Goal: Navigation & Orientation: Find specific page/section

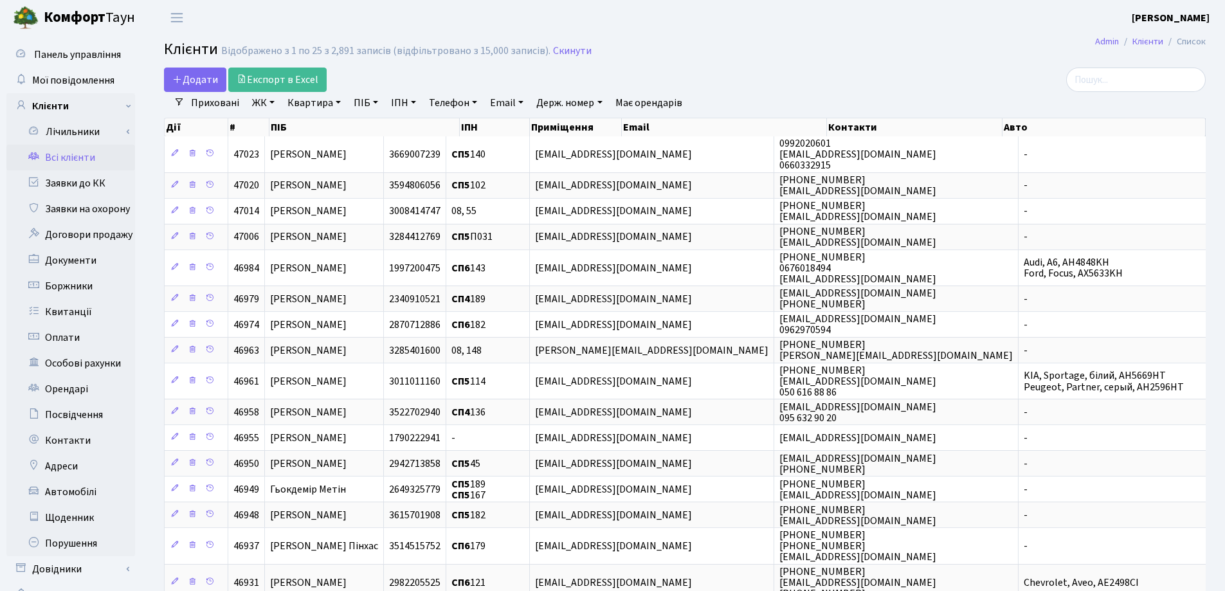
select select "25"
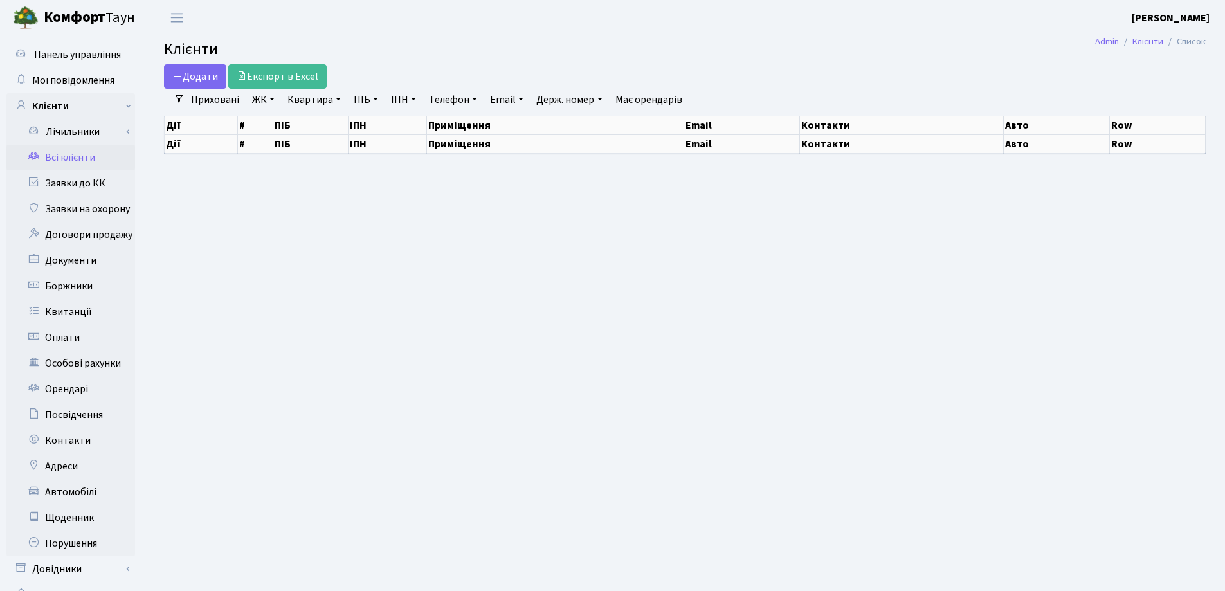
select select "25"
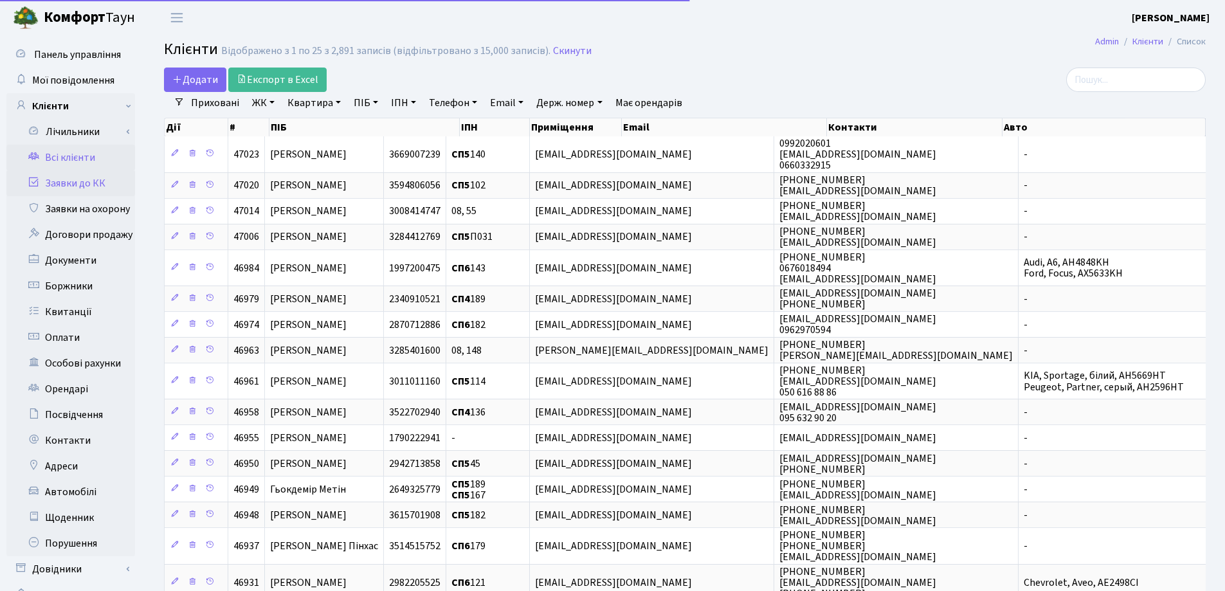
click at [66, 188] on link "Заявки до КК" at bounding box center [70, 183] width 129 height 26
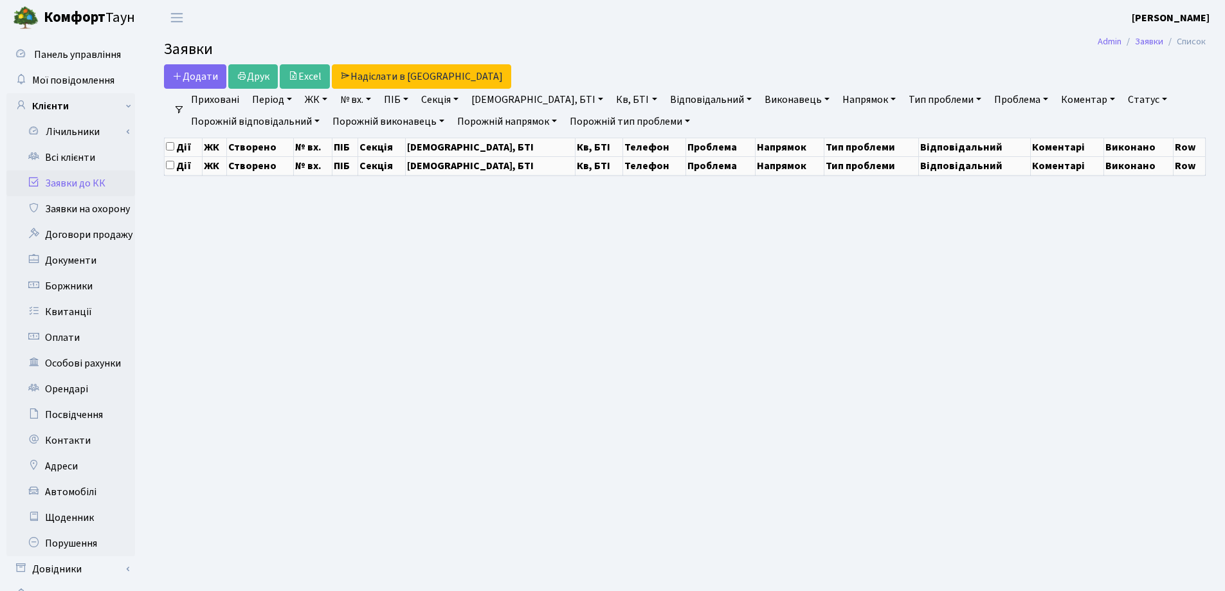
select select "25"
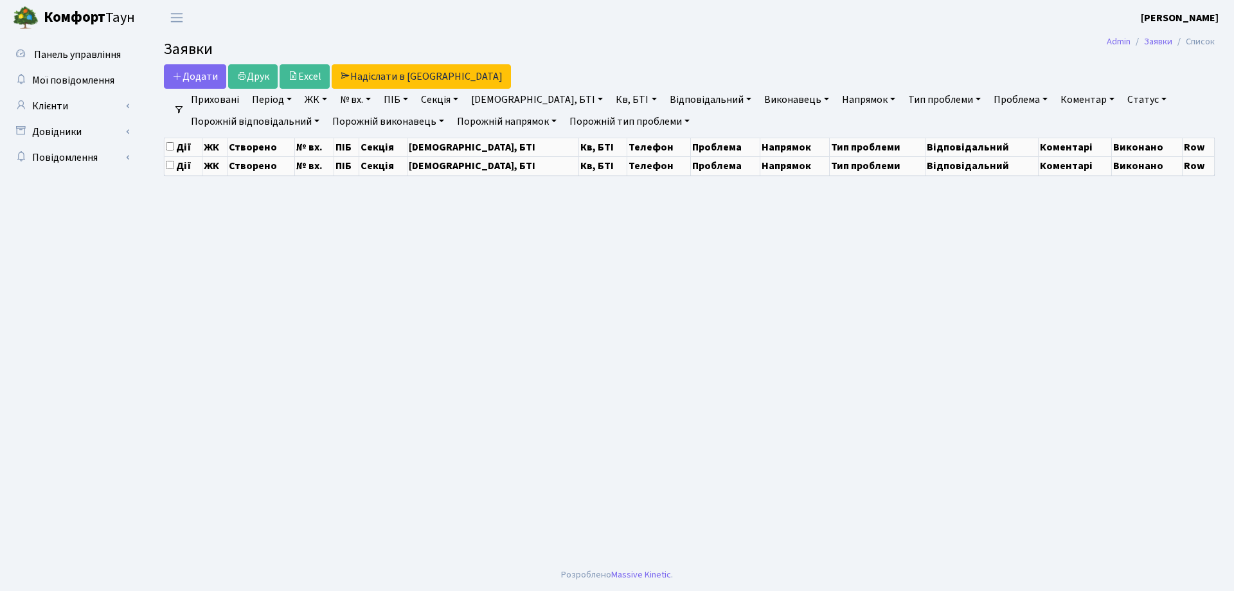
select select "25"
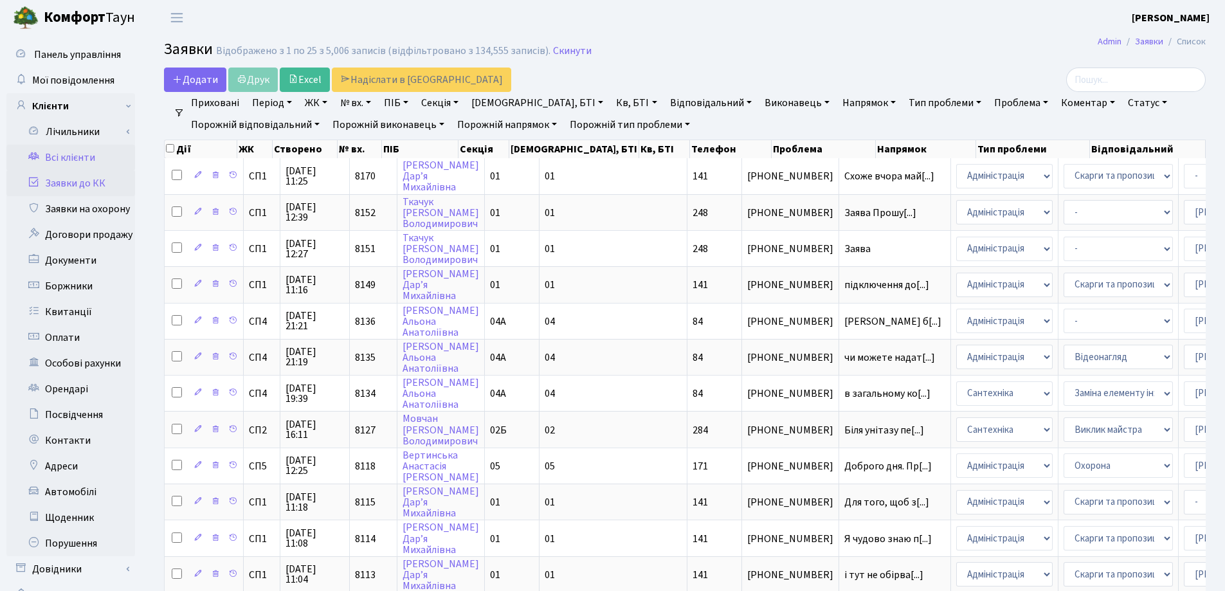
click at [87, 155] on link "Всі клієнти" at bounding box center [70, 158] width 129 height 26
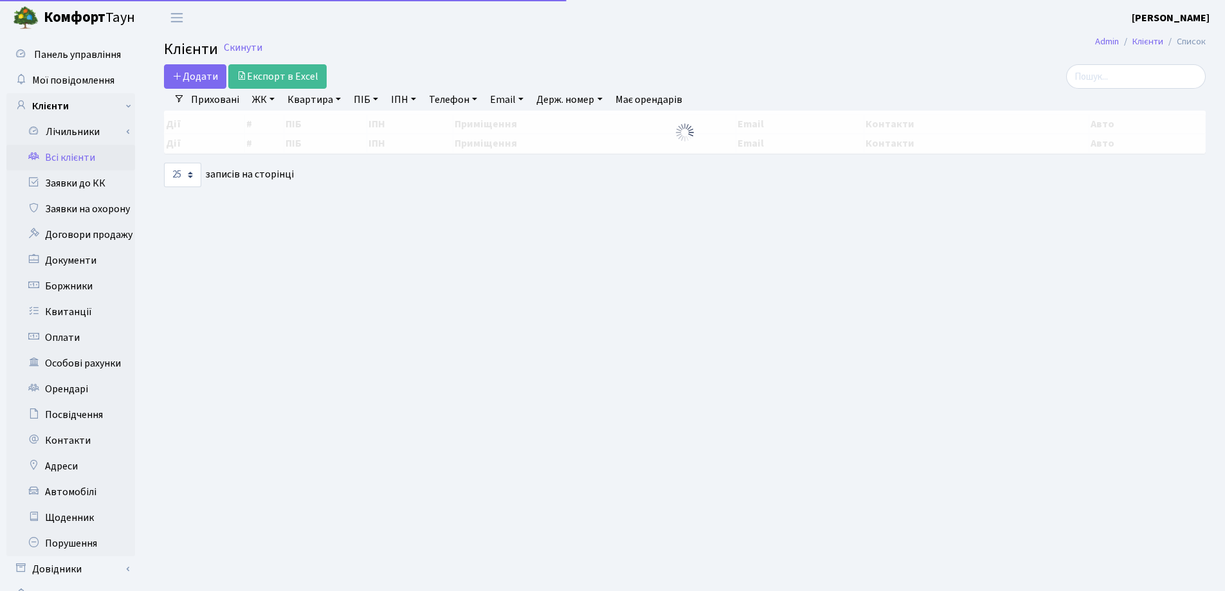
select select "25"
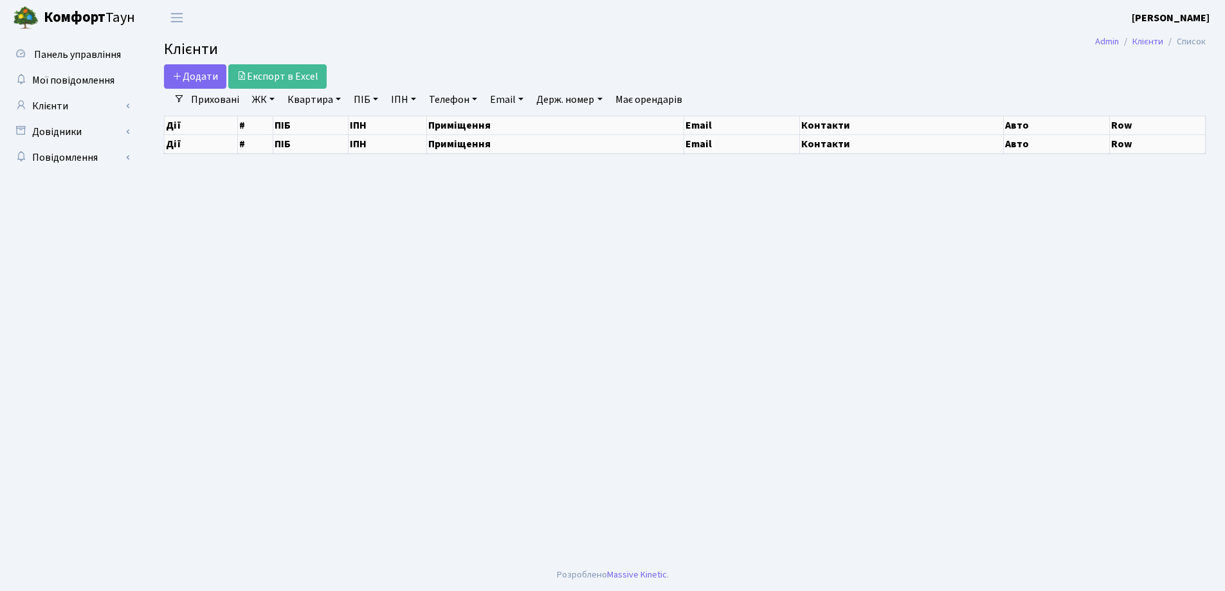
select select "25"
